Goal: Information Seeking & Learning: Find contact information

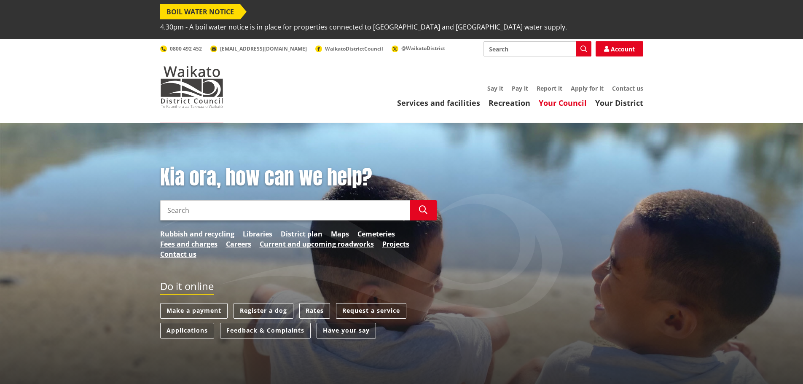
click at [576, 98] on link "Your Council" at bounding box center [562, 103] width 48 height 10
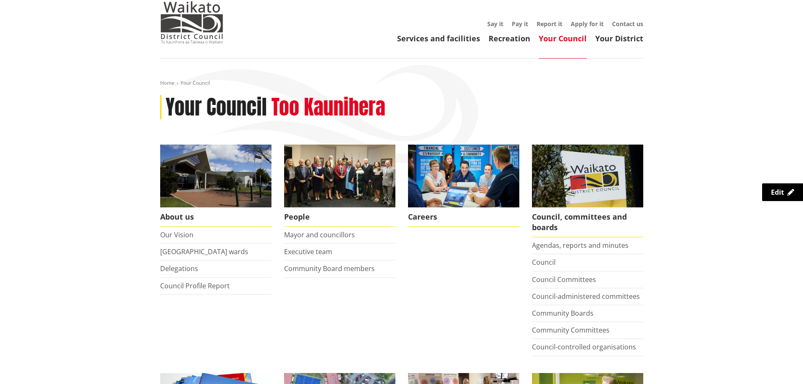
scroll to position [84, 0]
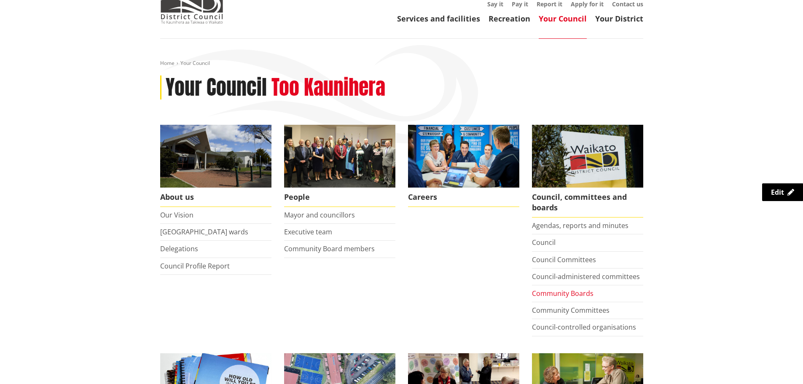
click at [575, 289] on link "Community Boards" at bounding box center [563, 293] width 62 height 9
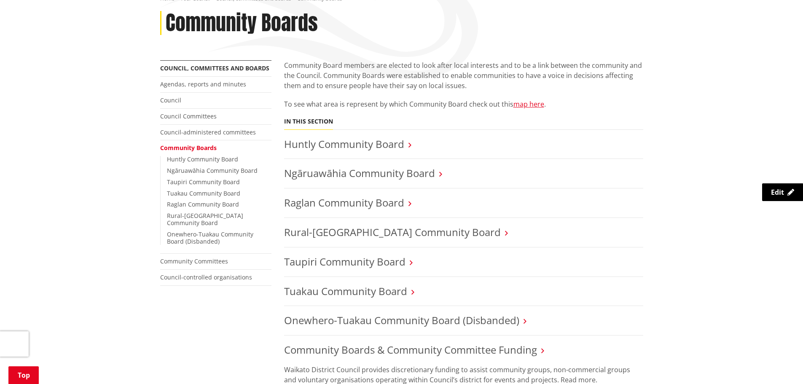
scroll to position [169, 0]
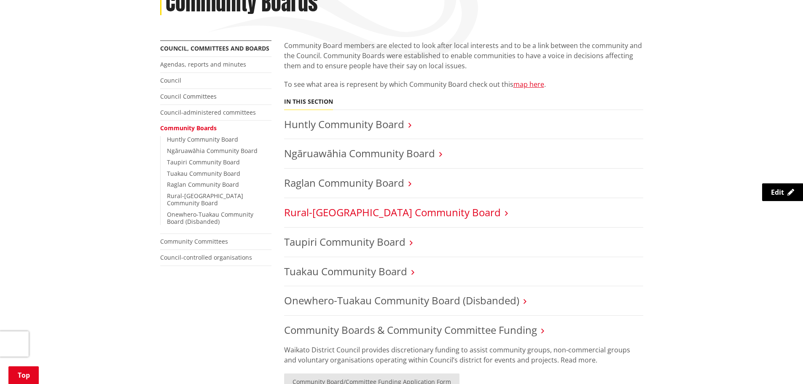
click at [356, 205] on link "Rural-Port Waikato Community Board" at bounding box center [392, 212] width 217 height 14
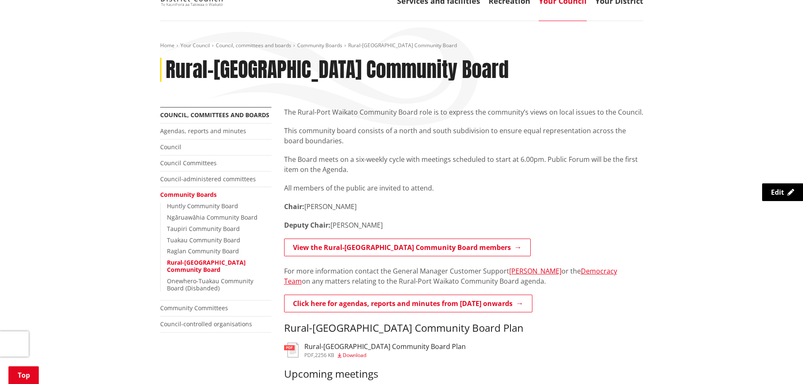
scroll to position [84, 0]
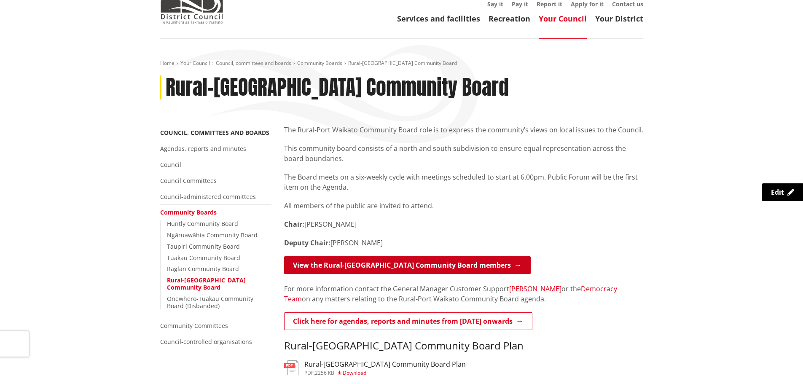
click at [437, 256] on link "View the Rural-Port Waikato Community Board members" at bounding box center [407, 265] width 246 height 18
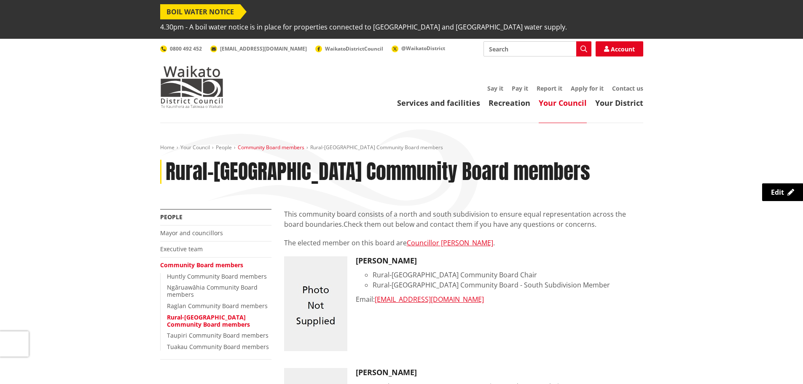
click at [275, 144] on link "Community Board members" at bounding box center [271, 147] width 67 height 7
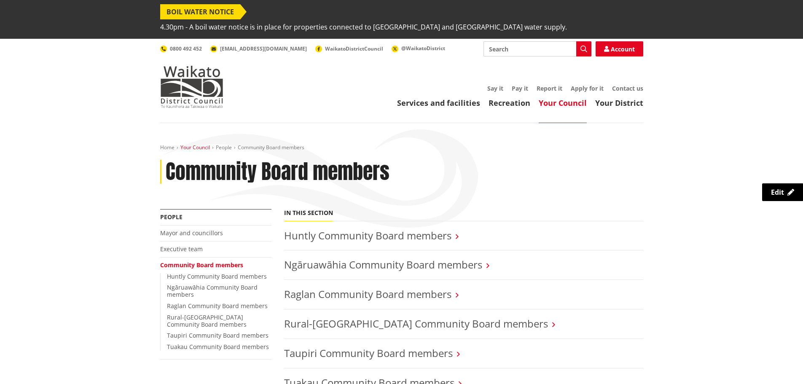
click at [200, 144] on link "Your Council" at bounding box center [194, 147] width 29 height 7
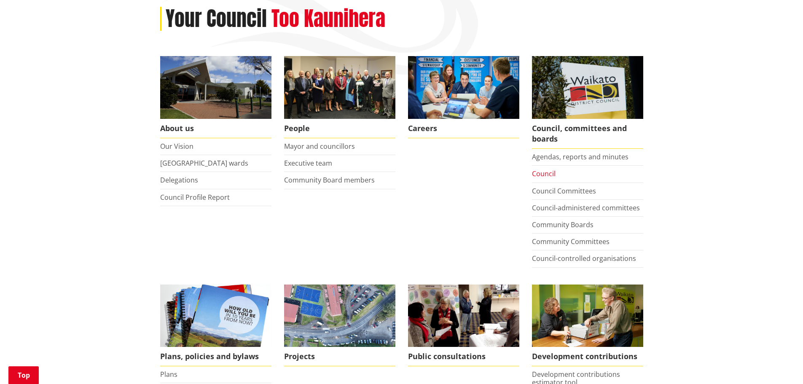
scroll to position [169, 0]
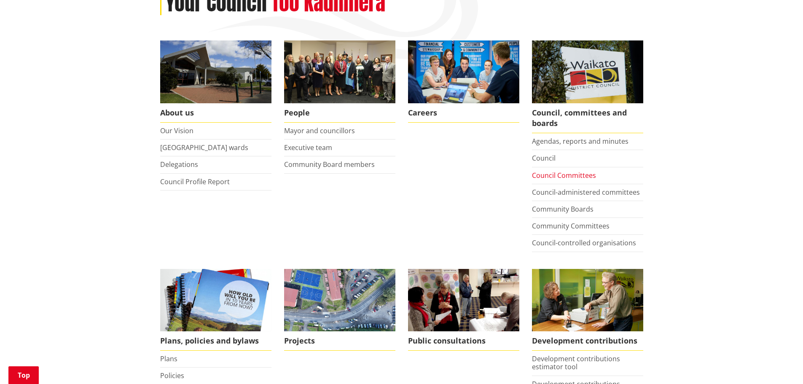
click at [549, 171] on link "Council Committees" at bounding box center [564, 175] width 64 height 9
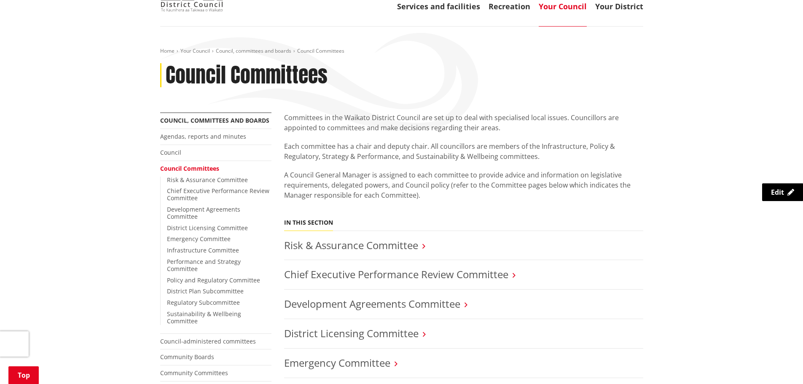
scroll to position [84, 0]
